Goal: Information Seeking & Learning: Learn about a topic

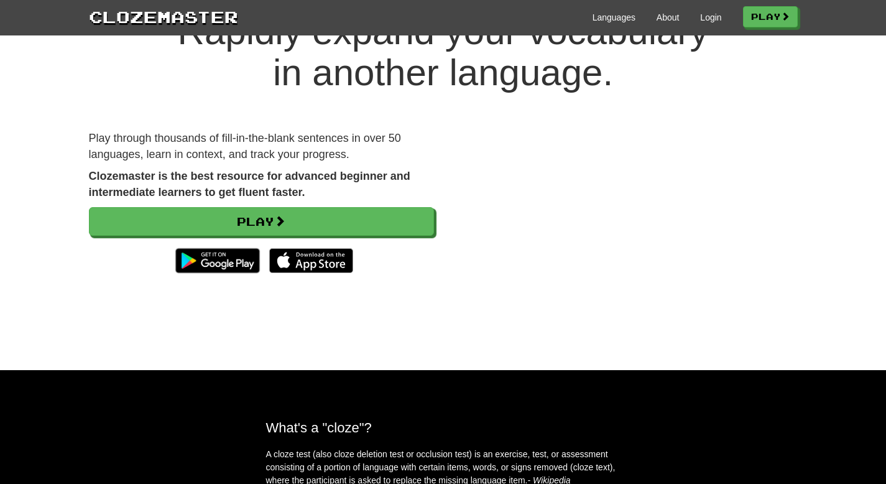
scroll to position [63, 0]
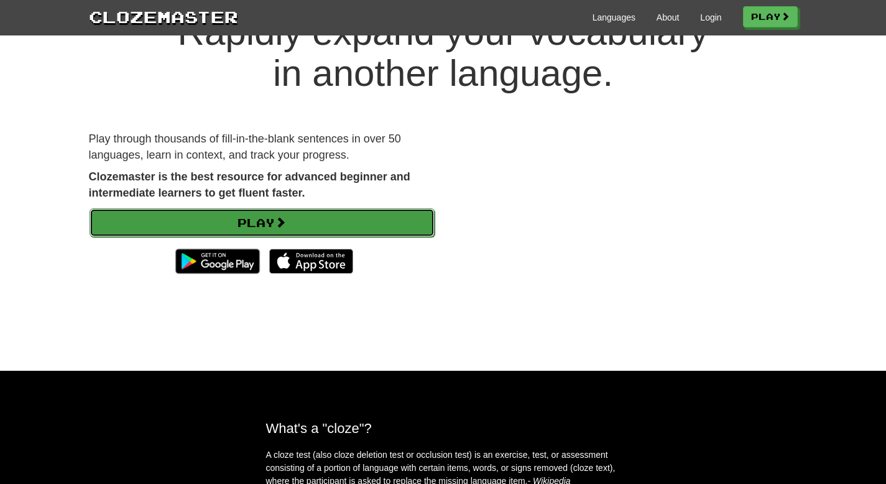
click at [328, 229] on link "Play" at bounding box center [262, 222] width 345 height 29
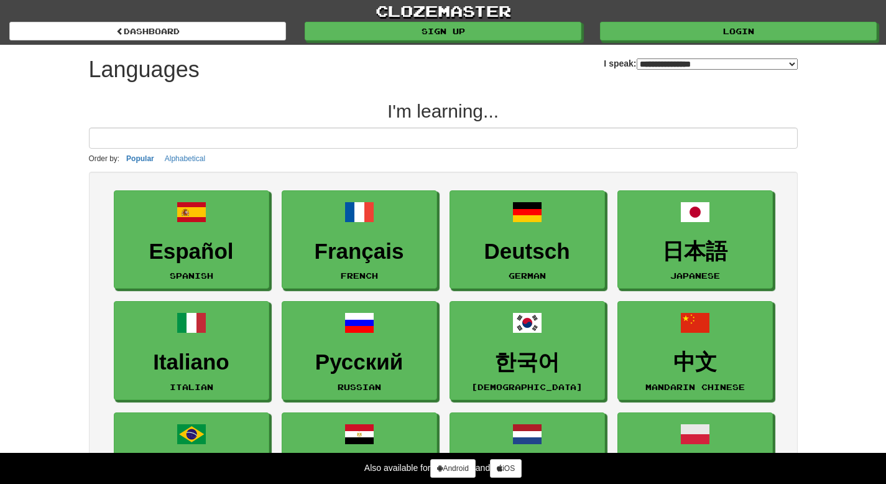
select select "*******"
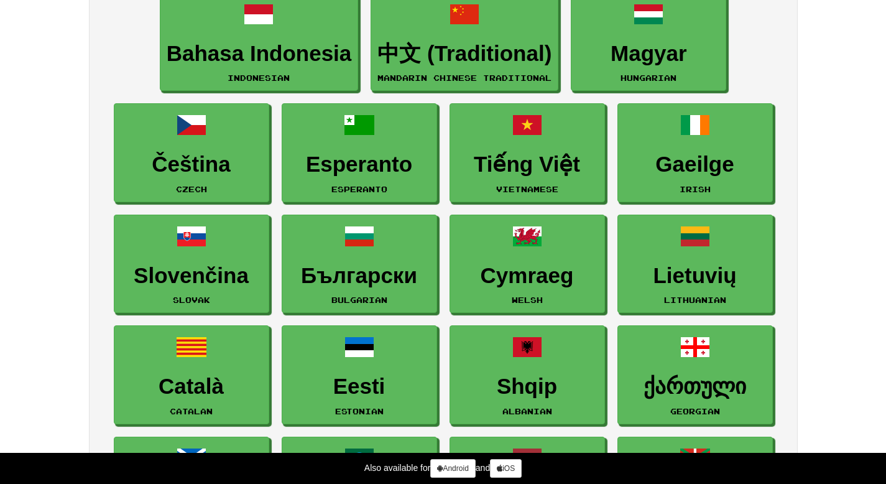
scroll to position [1088, 0]
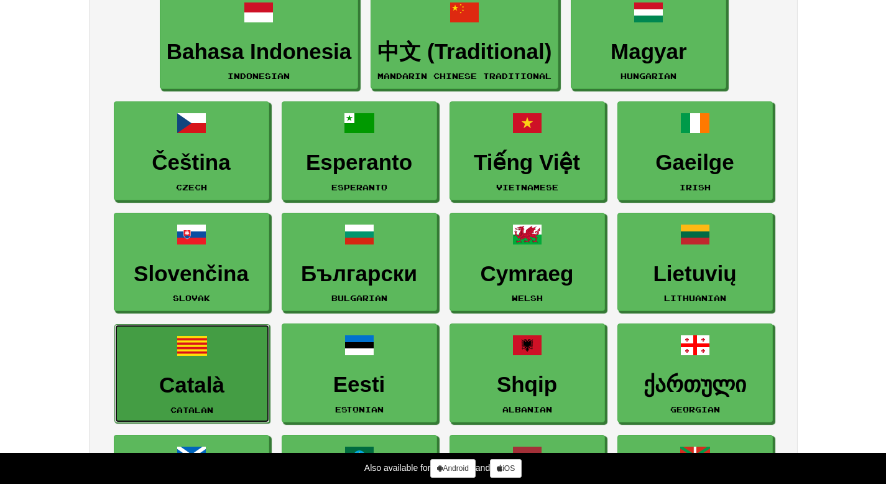
click at [127, 382] on h3 "Català" at bounding box center [192, 385] width 142 height 24
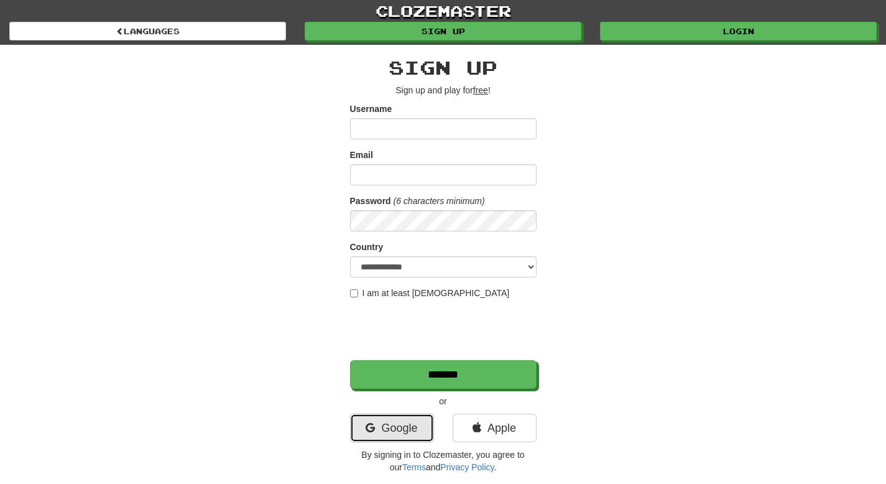
click at [393, 432] on link "Google" at bounding box center [392, 427] width 84 height 29
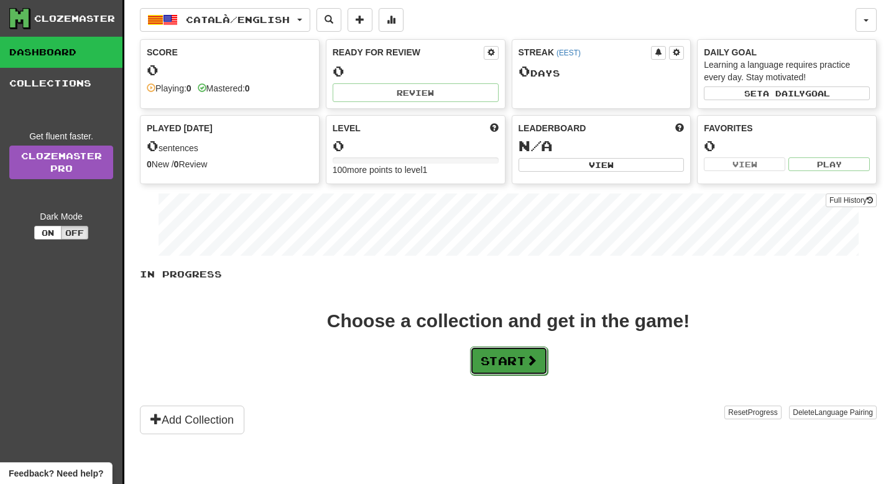
click at [509, 355] on button "Start" at bounding box center [509, 360] width 78 height 29
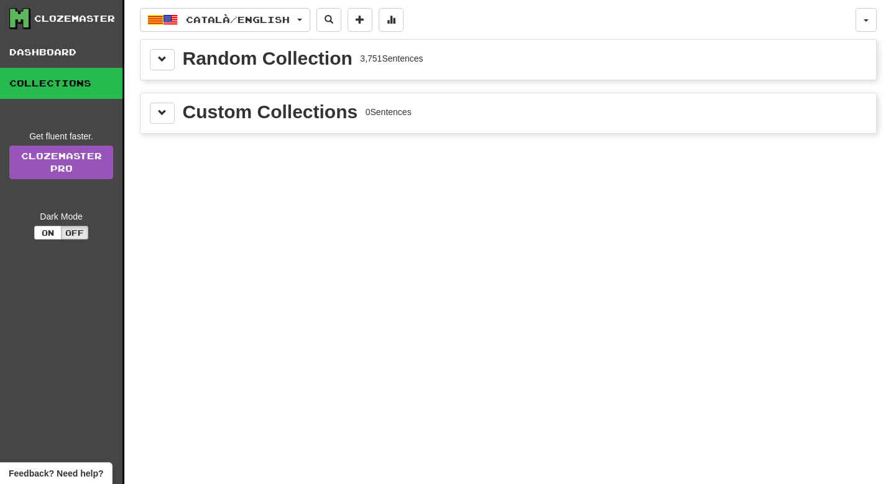
click at [327, 64] on div "Random Collection" at bounding box center [268, 58] width 170 height 19
click at [154, 66] on button at bounding box center [162, 59] width 25 height 21
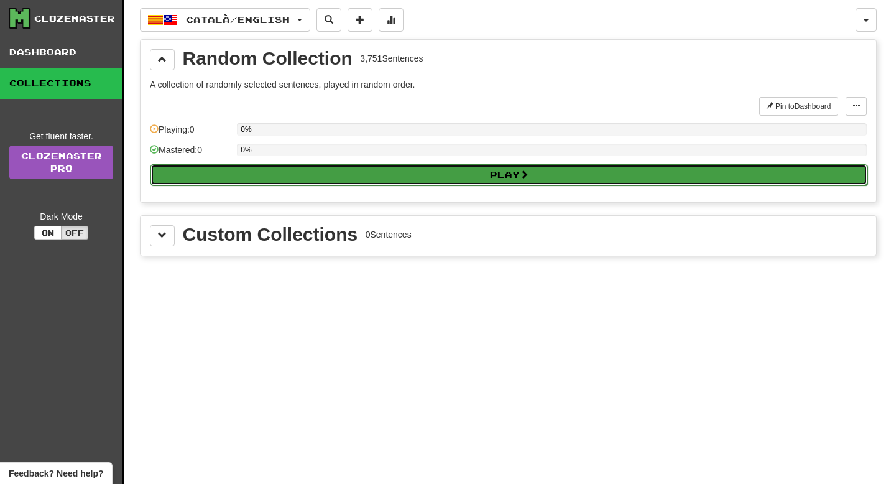
click at [284, 175] on button "Play" at bounding box center [508, 174] width 717 height 21
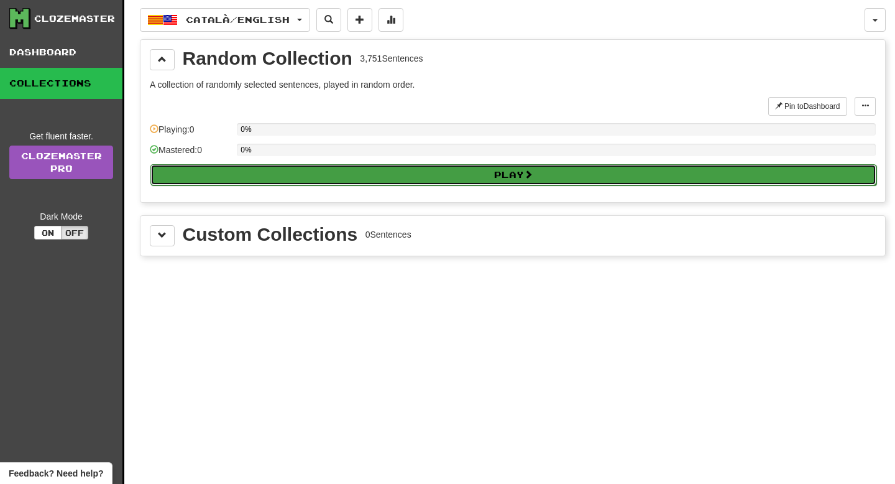
select select "**"
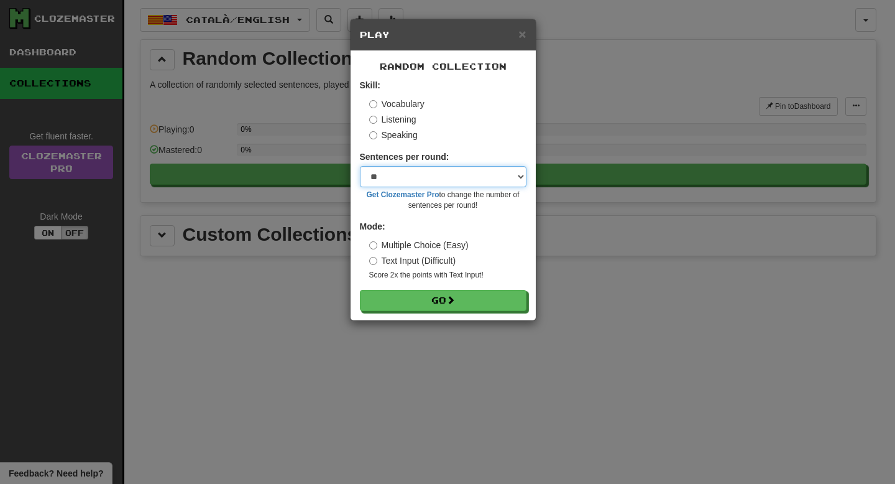
click at [430, 182] on select "* ** ** ** ** ** *** ********" at bounding box center [443, 176] width 167 height 21
click at [407, 122] on label "Listening" at bounding box center [392, 119] width 47 height 12
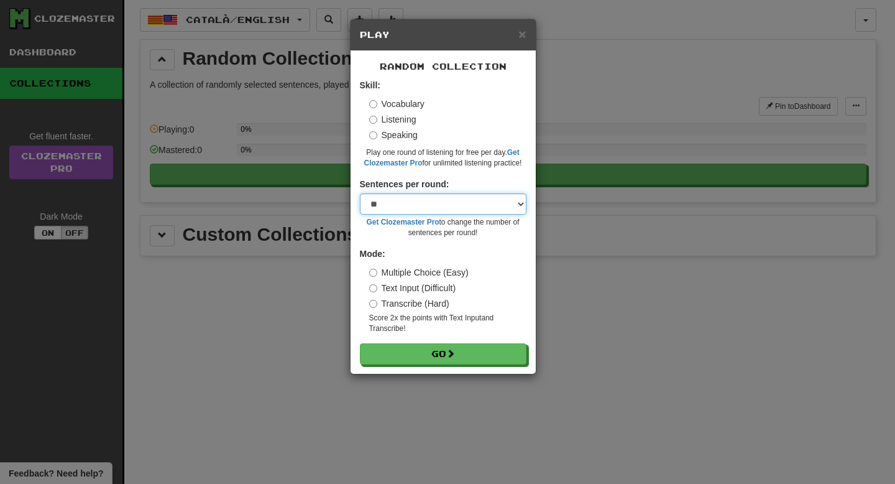
click at [424, 200] on select "* ** ** ** ** ** *** ********" at bounding box center [443, 203] width 167 height 21
click at [414, 139] on label "Speaking" at bounding box center [393, 135] width 49 height 12
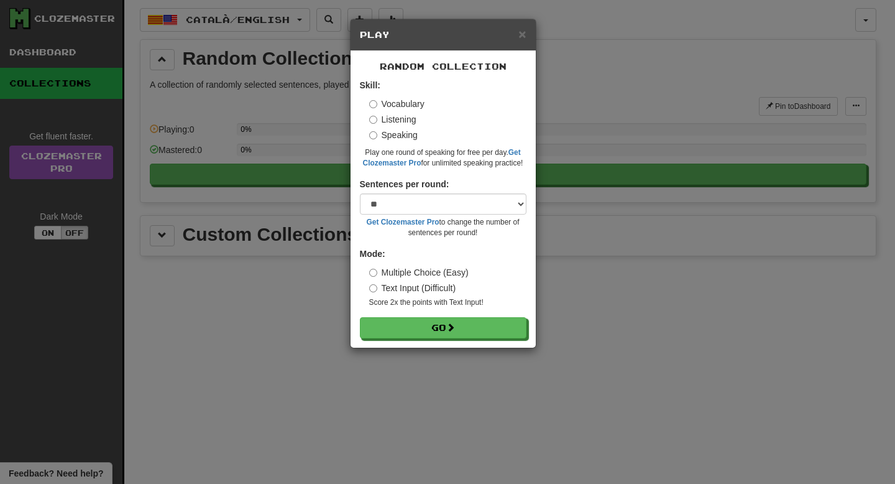
click at [413, 109] on label "Vocabulary" at bounding box center [396, 104] width 55 height 12
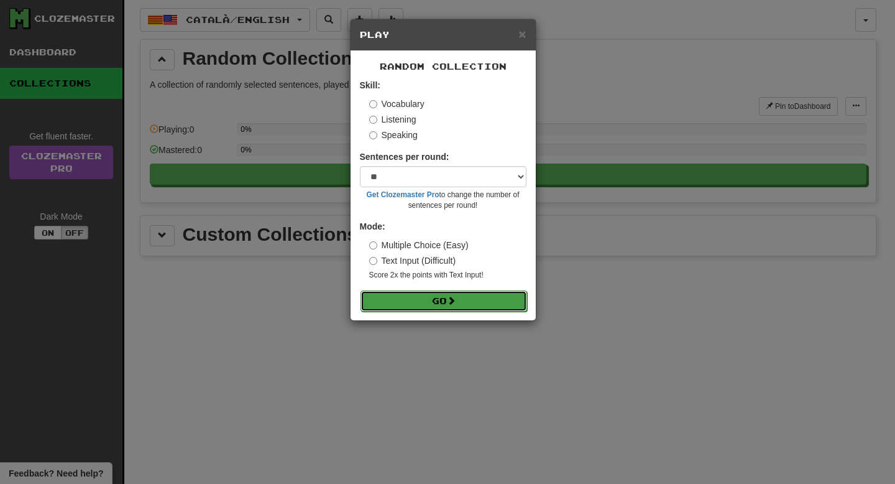
click at [451, 307] on button "Go" at bounding box center [444, 300] width 167 height 21
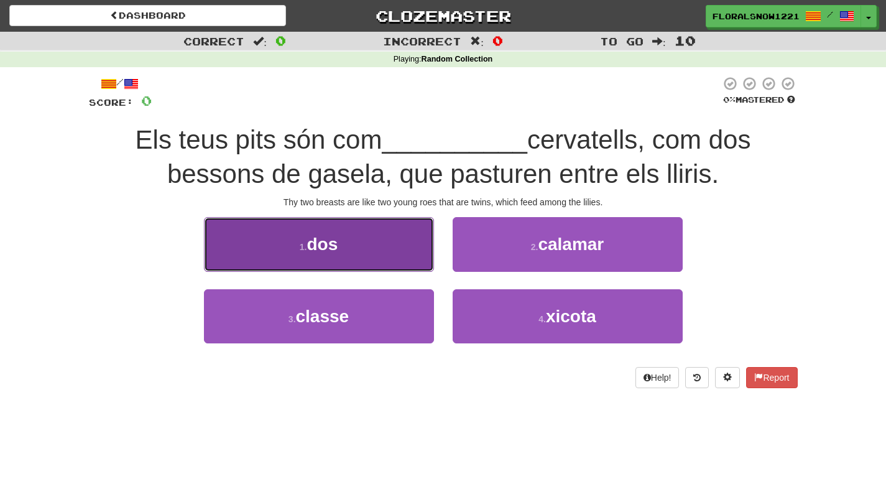
click at [355, 243] on button "1 . dos" at bounding box center [319, 244] width 230 height 54
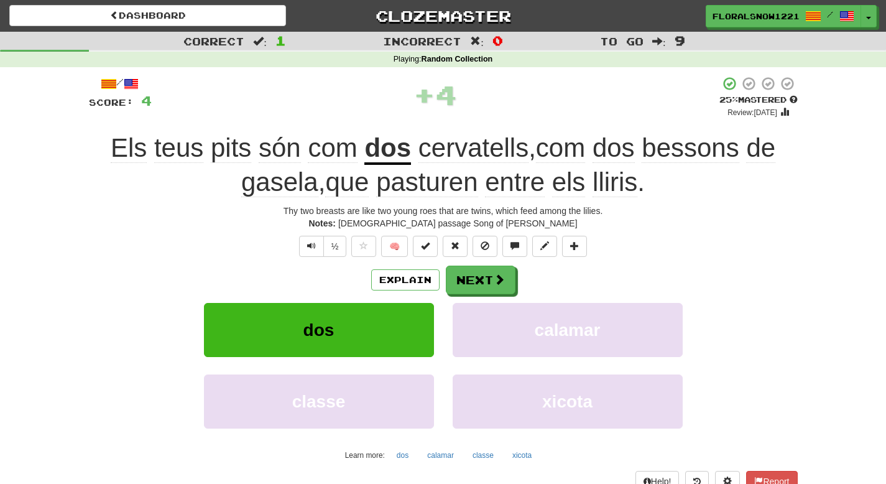
click at [491, 297] on div "Explain Next dos calamar classe xicota Learn more: dos calamar classe xicota" at bounding box center [443, 366] width 709 height 200
click at [491, 286] on button "Next" at bounding box center [481, 280] width 70 height 29
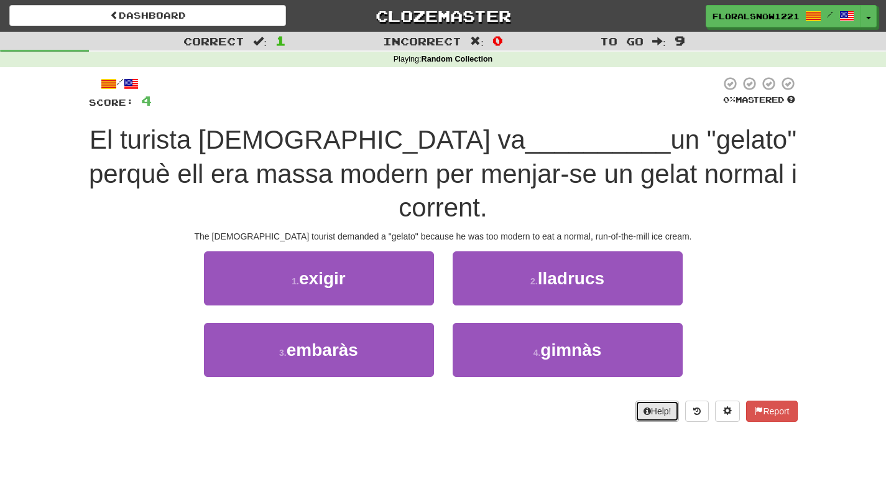
click at [635, 400] on button "Help!" at bounding box center [657, 410] width 44 height 21
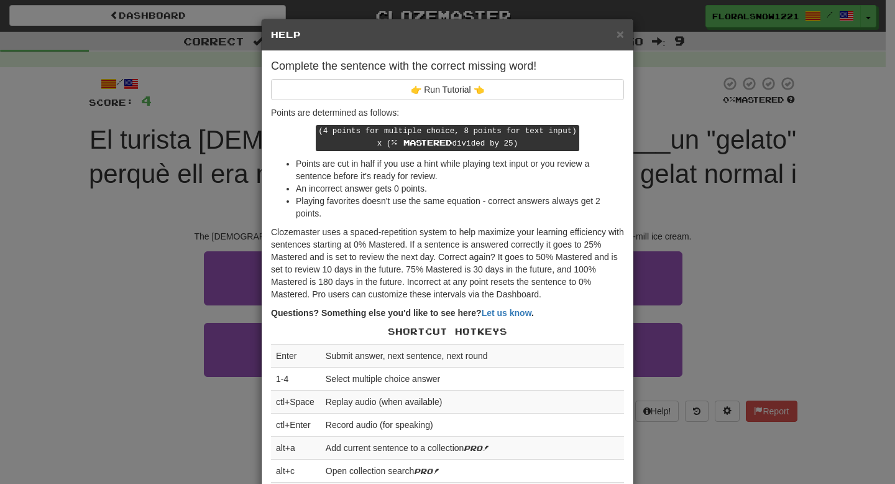
click at [630, 42] on div "× Help Complete the sentence with the correct missing word! 👉 Run Tutorial 👈 Po…" at bounding box center [447, 242] width 895 height 484
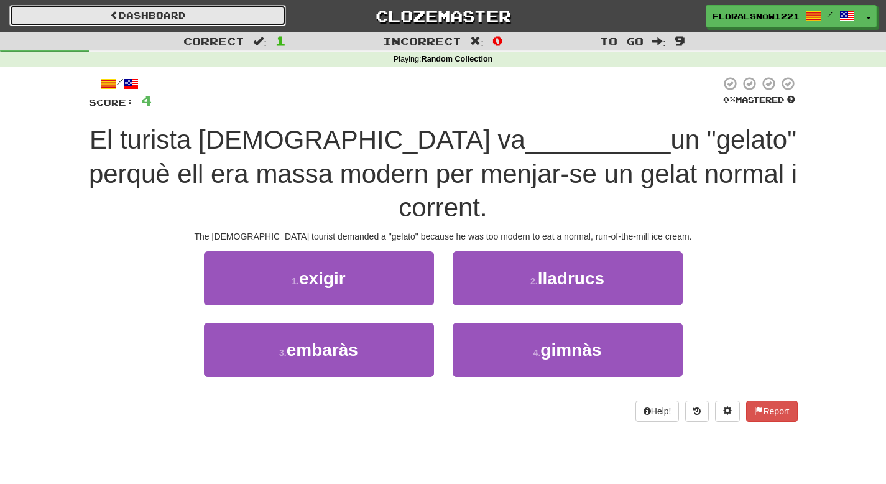
click at [89, 21] on link "Dashboard" at bounding box center [147, 15] width 277 height 21
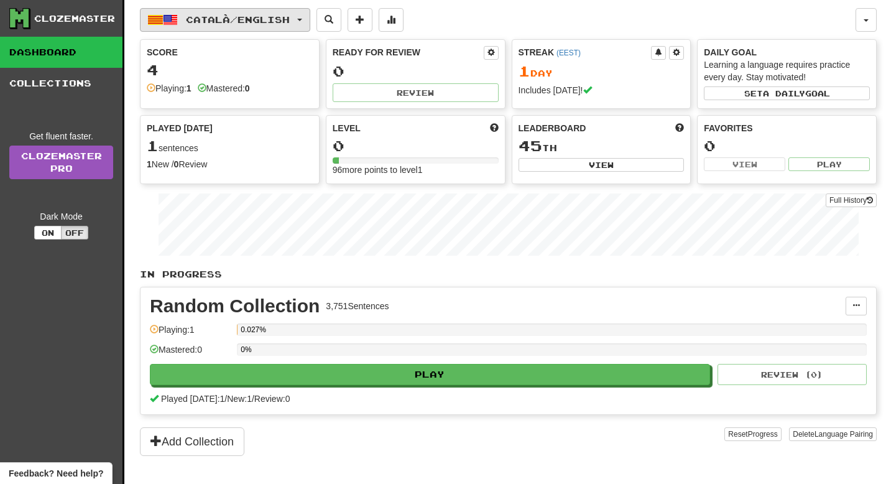
click at [291, 26] on button "Català / English" at bounding box center [225, 20] width 170 height 24
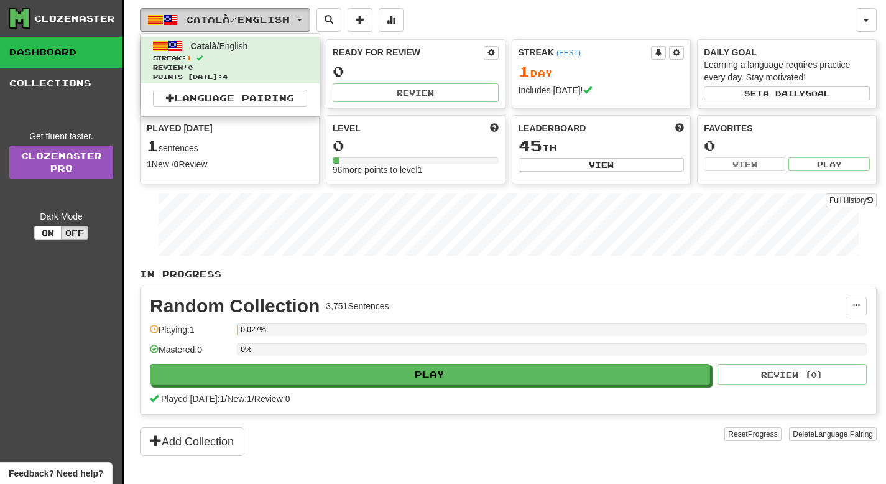
click at [291, 26] on button "Català / English" at bounding box center [225, 20] width 170 height 24
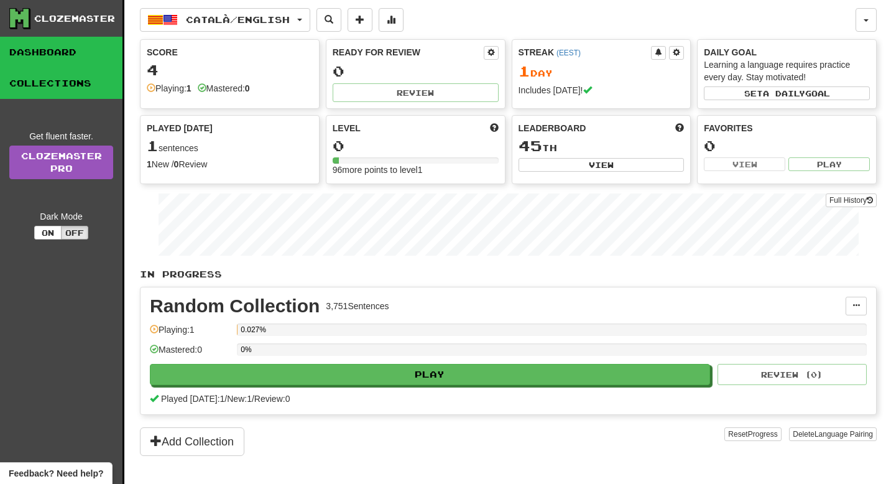
click at [42, 90] on link "Collections" at bounding box center [61, 83] width 122 height 31
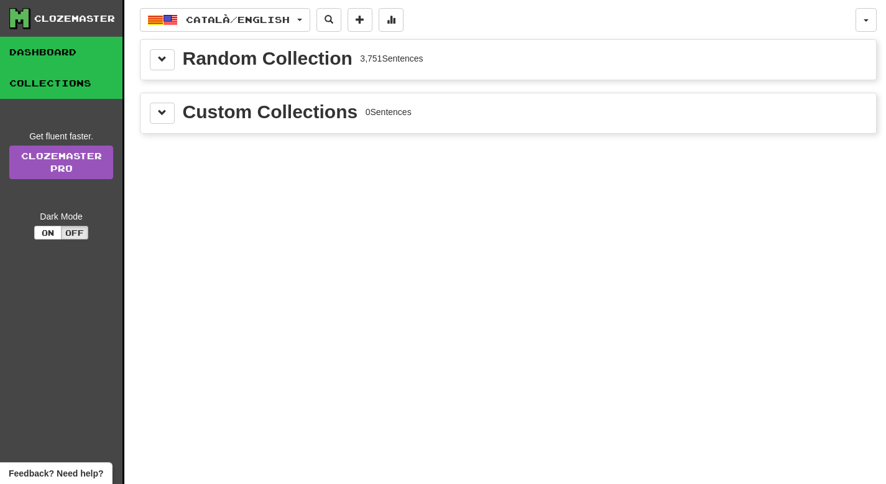
click at [80, 53] on link "Dashboard" at bounding box center [61, 52] width 122 height 31
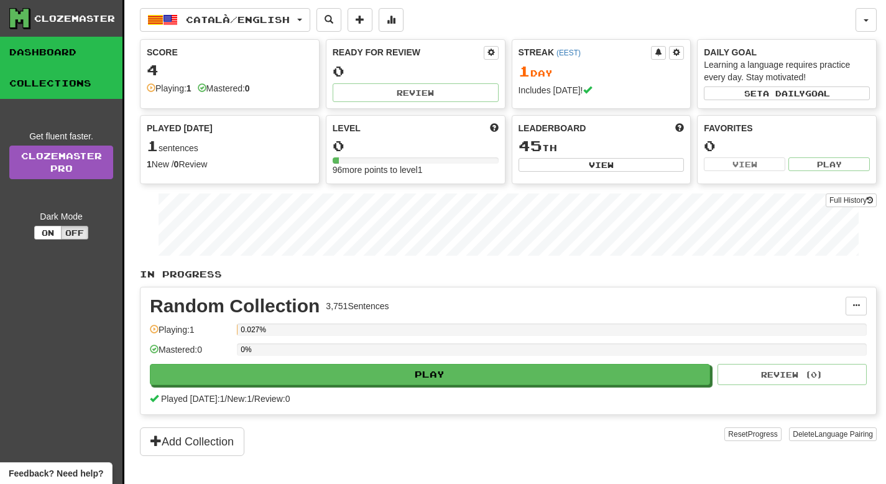
click at [77, 81] on link "Collections" at bounding box center [61, 83] width 122 height 31
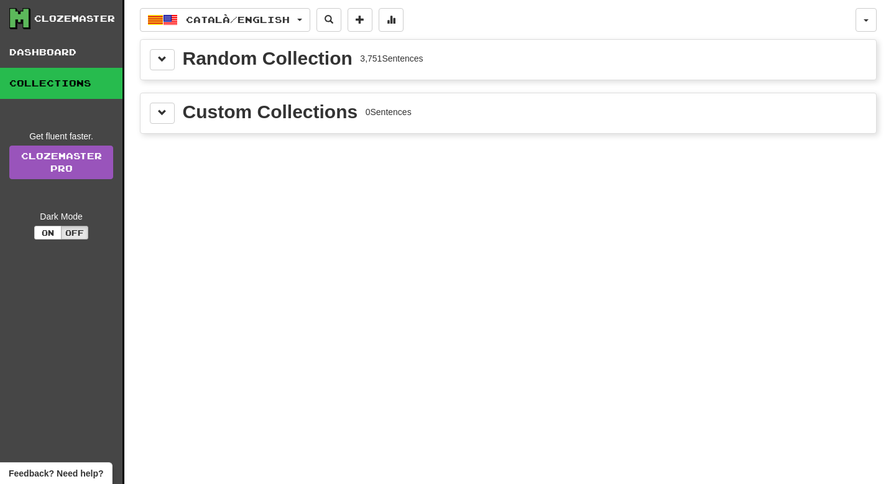
click at [214, 68] on div "Random Collection" at bounding box center [268, 58] width 170 height 19
click at [182, 65] on div "Random Collection 3,751 Sentences" at bounding box center [508, 59] width 717 height 21
click at [173, 63] on button at bounding box center [162, 59] width 25 height 21
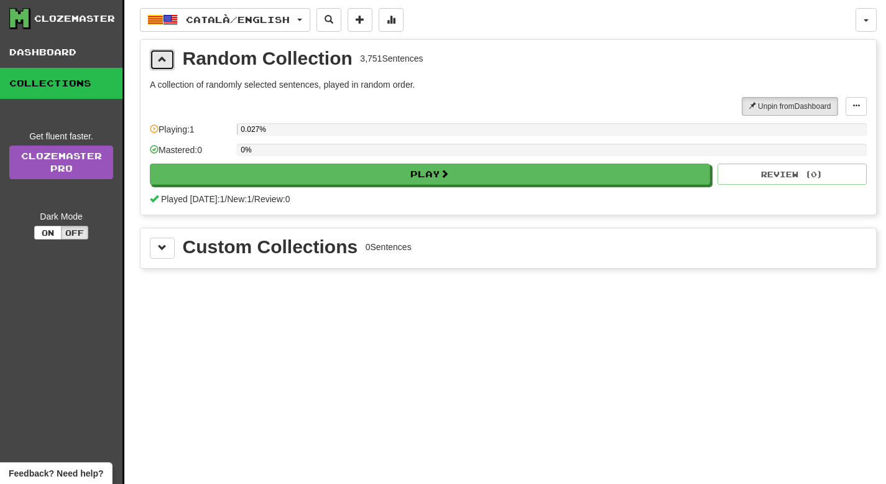
click at [169, 65] on button at bounding box center [162, 59] width 25 height 21
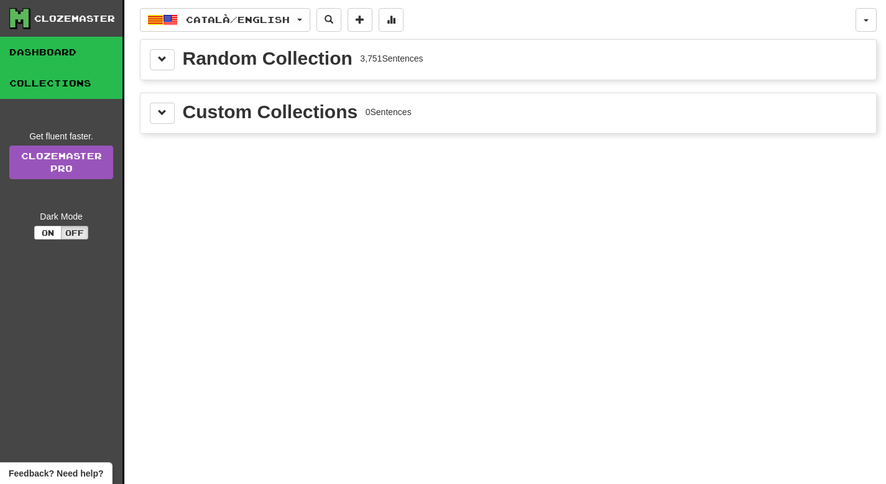
click at [68, 64] on link "Dashboard" at bounding box center [61, 52] width 122 height 31
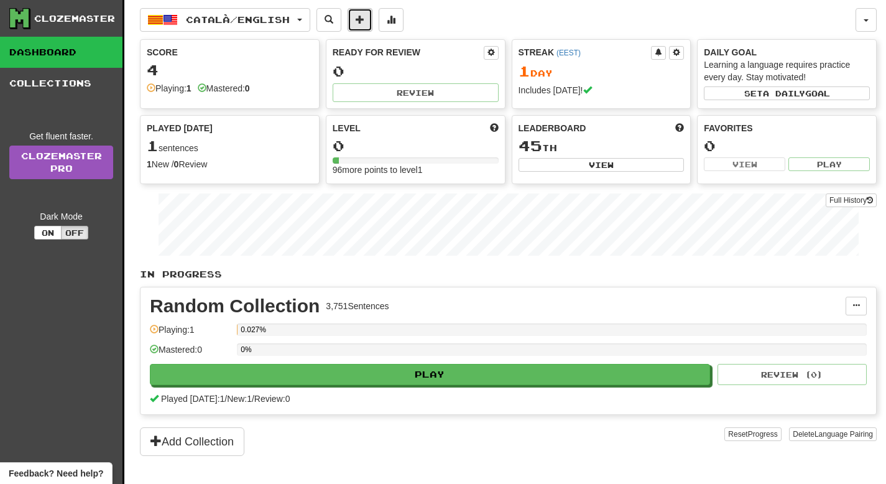
click at [364, 22] on span at bounding box center [360, 19] width 9 height 9
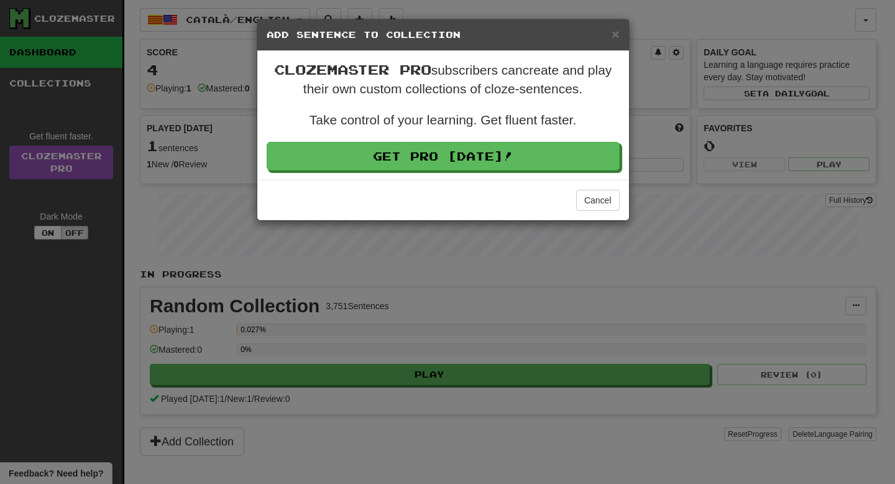
click at [619, 36] on div "× Add Sentence to Collection" at bounding box center [443, 35] width 372 height 32
click at [617, 43] on div "× Add Sentence to Collection" at bounding box center [443, 35] width 372 height 32
click at [617, 38] on span "×" at bounding box center [615, 34] width 7 height 14
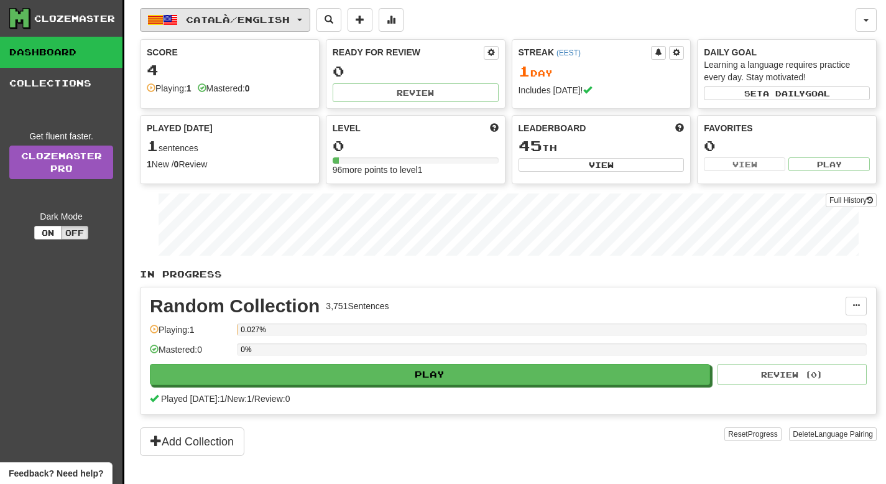
click at [263, 8] on button "Català / English" at bounding box center [225, 20] width 170 height 24
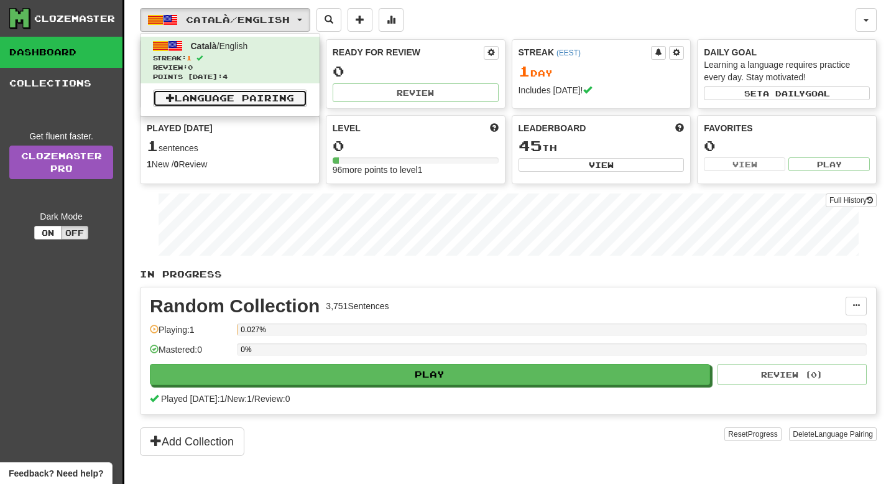
click at [262, 101] on link "Language Pairing" at bounding box center [230, 98] width 154 height 17
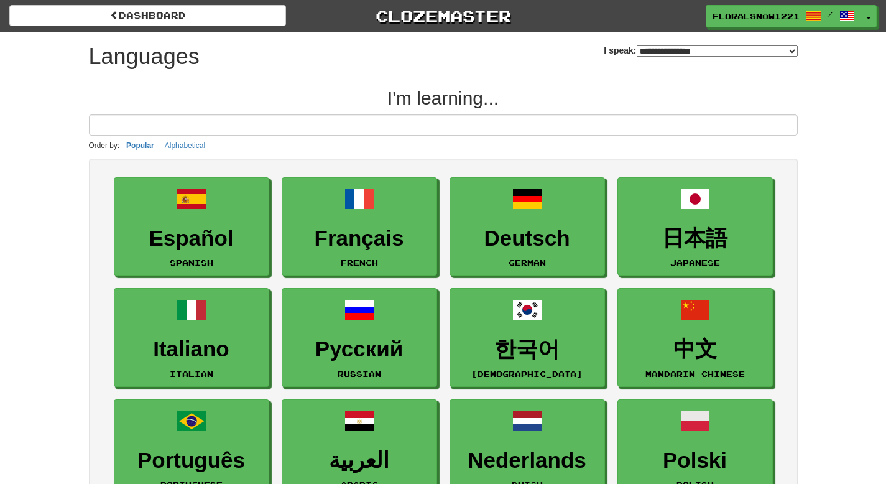
select select "*******"
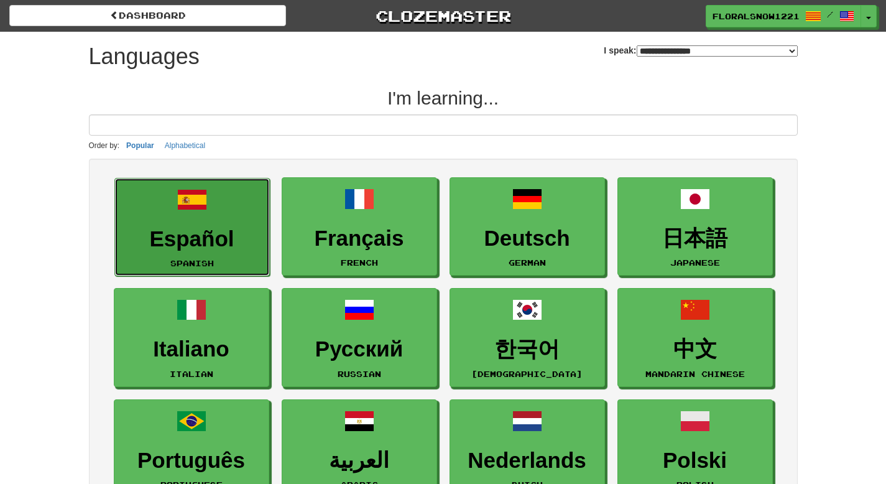
click at [147, 237] on h3 "Español" at bounding box center [192, 239] width 142 height 24
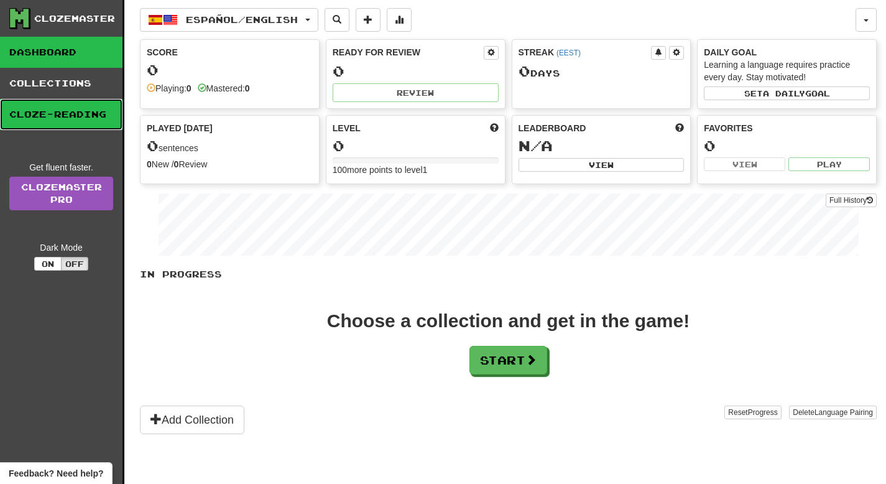
click at [70, 109] on link "Cloze-Reading" at bounding box center [61, 114] width 122 height 31
